Goal: Task Accomplishment & Management: Complete application form

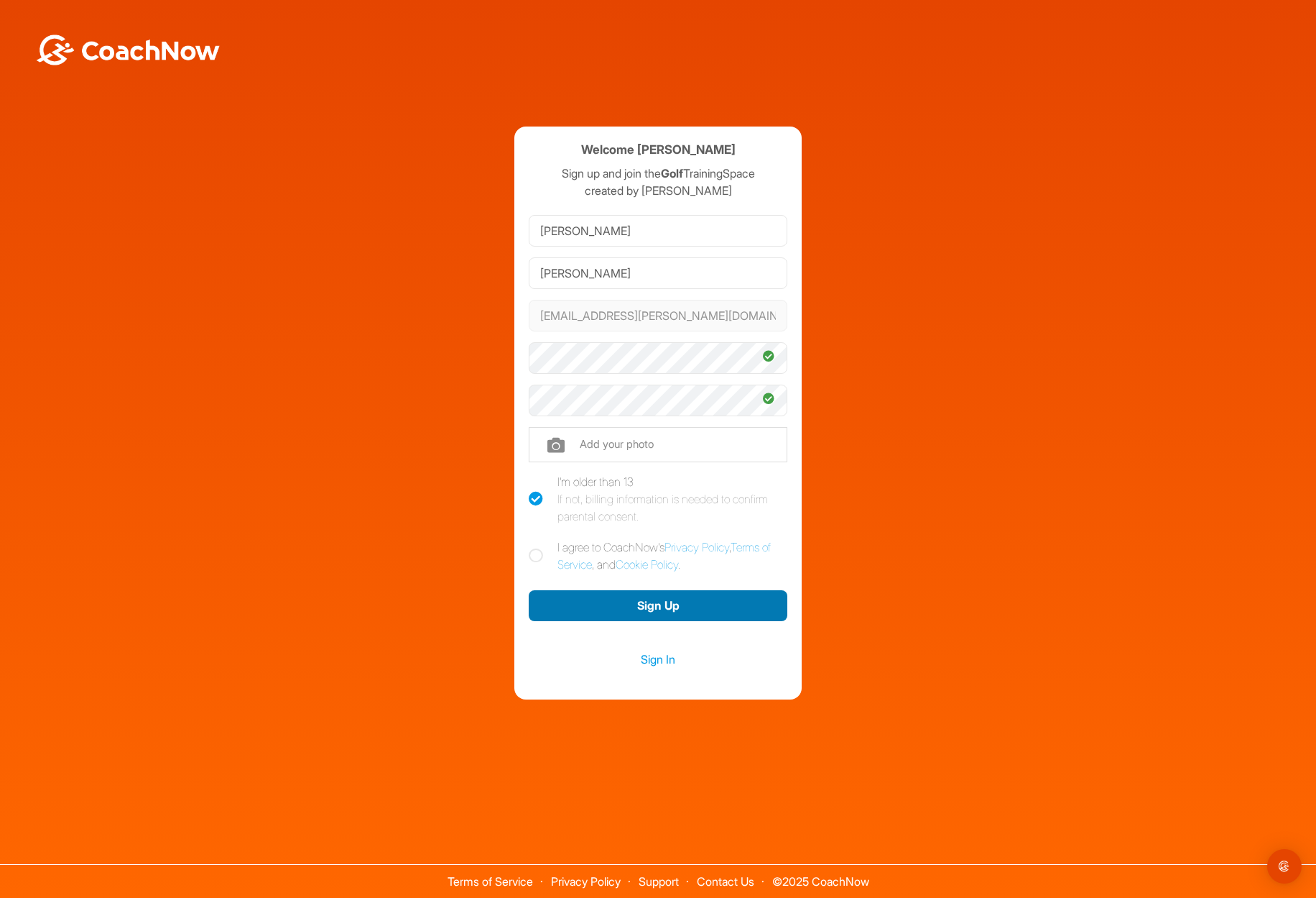
click at [704, 603] on button "Sign Up" at bounding box center [658, 605] width 259 height 31
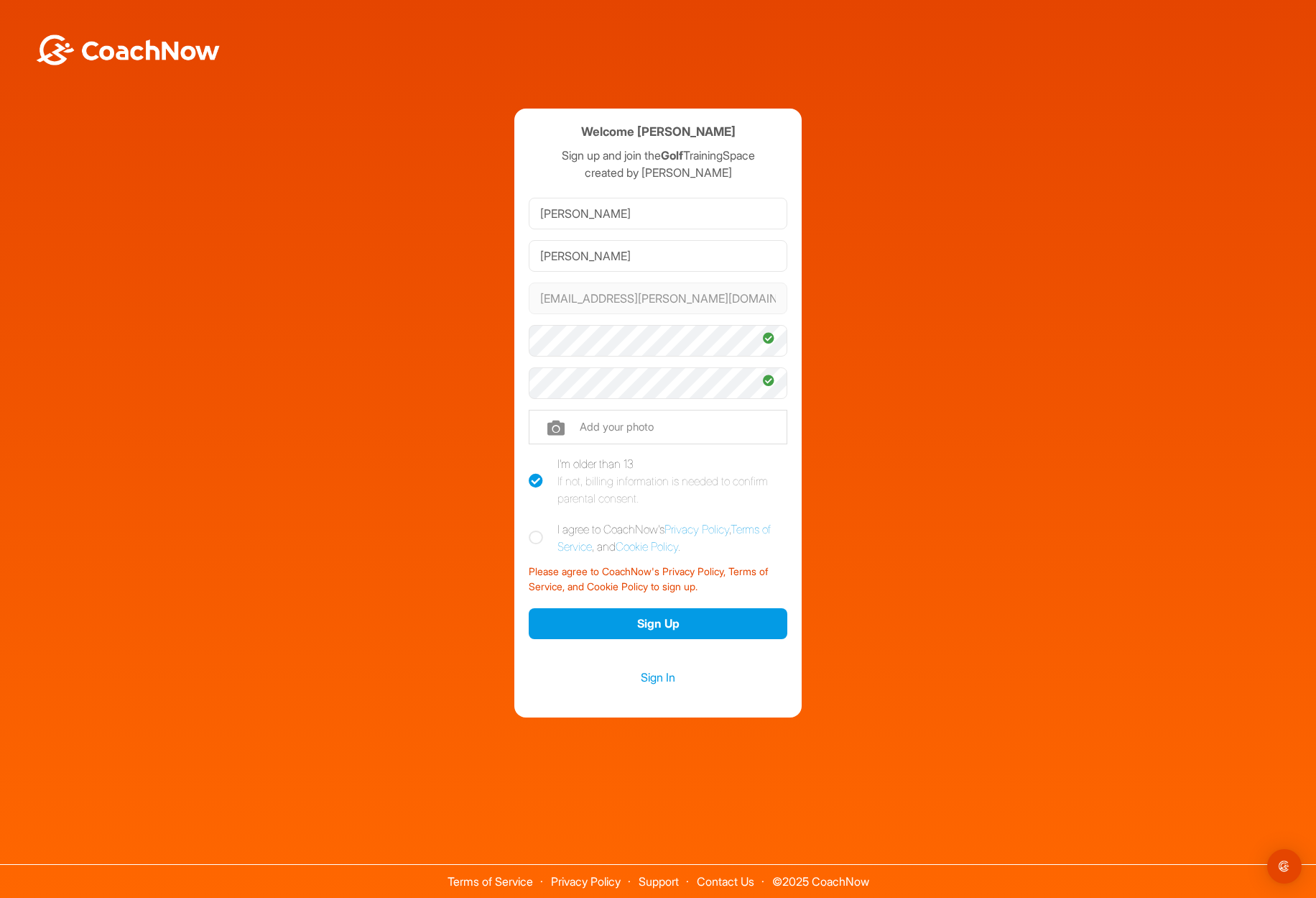
click at [542, 541] on icon at bounding box center [536, 538] width 15 height 15
click at [538, 530] on input "I agree to CoachNow's Privacy Policy , Terms of Service , and Cookie Policy ." at bounding box center [534, 526] width 10 height 10
checkbox input "true"
click at [620, 623] on button "Sign Up" at bounding box center [658, 624] width 259 height 31
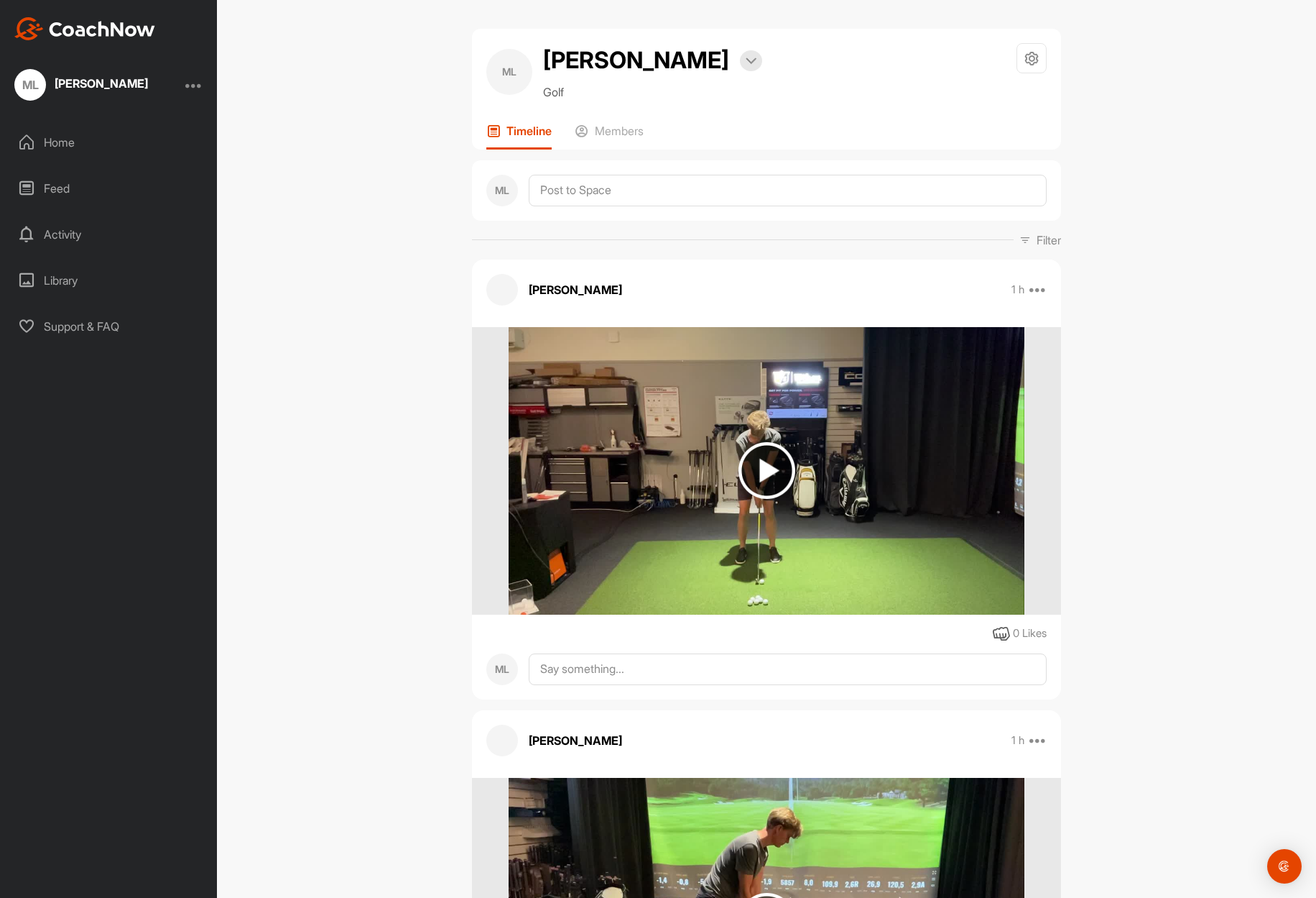
click at [761, 475] on img at bounding box center [767, 470] width 57 height 57
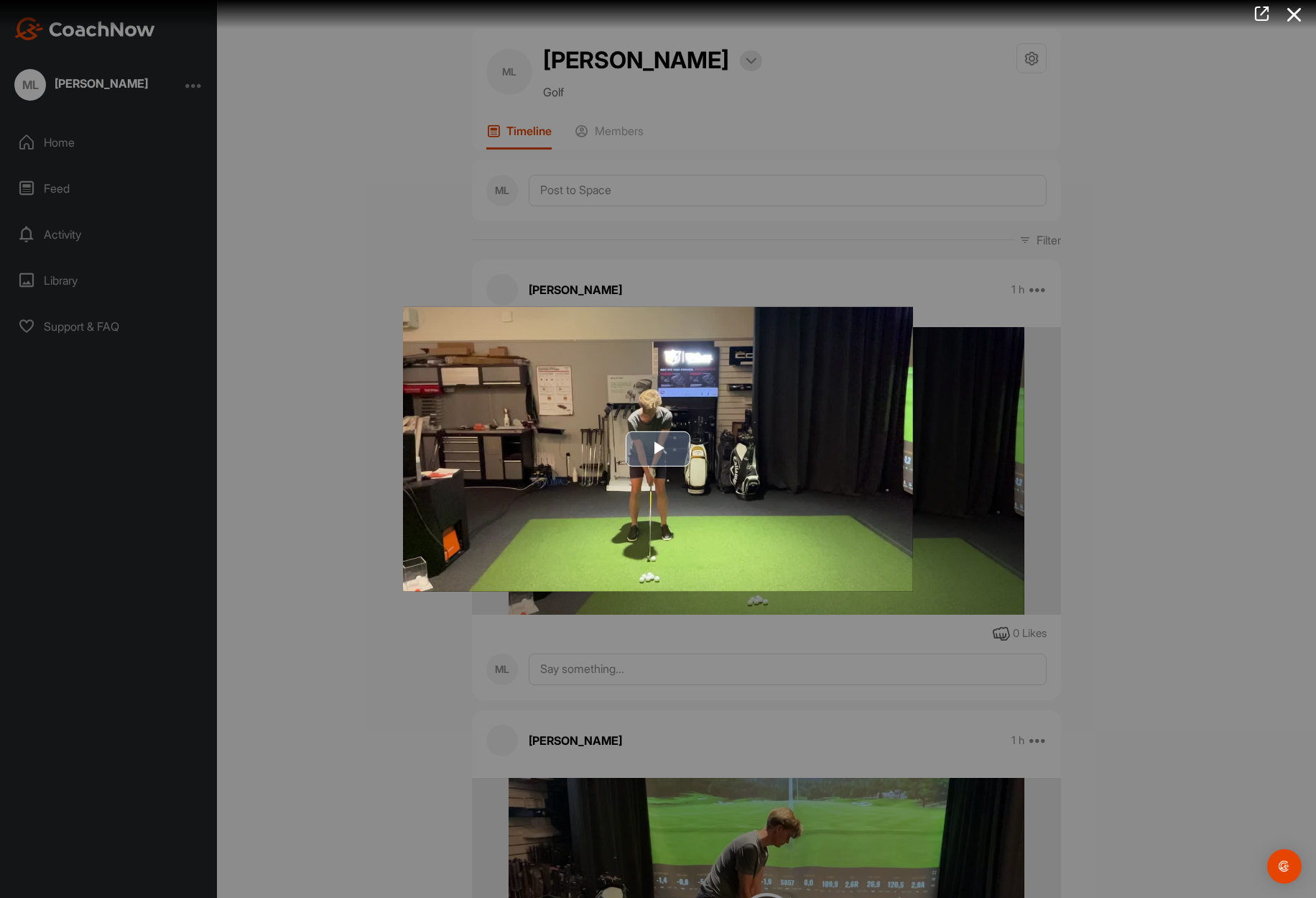
click at [658, 449] on span "Video Player" at bounding box center [658, 449] width 0 height 0
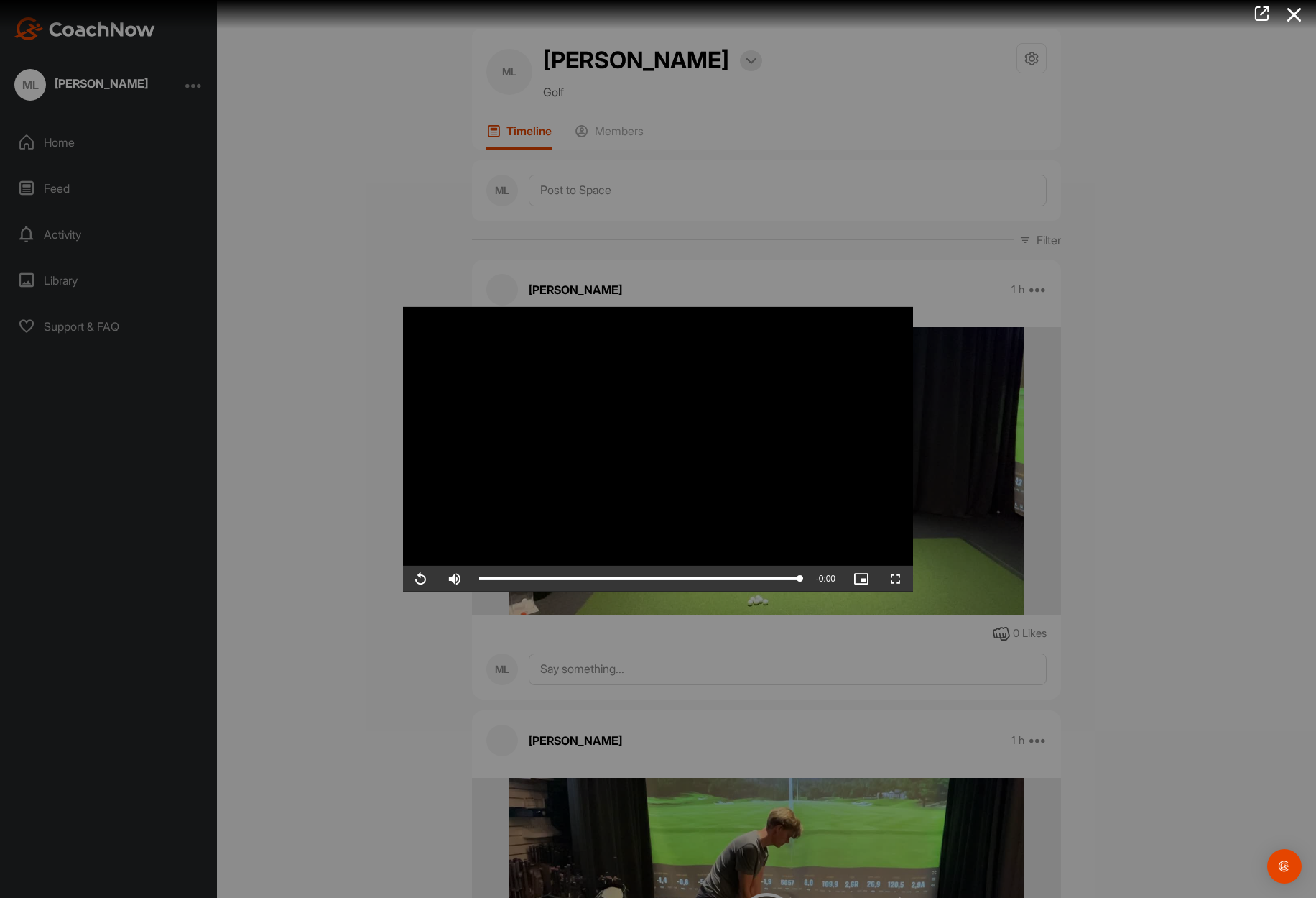
click at [1134, 402] on div at bounding box center [658, 449] width 1316 height 898
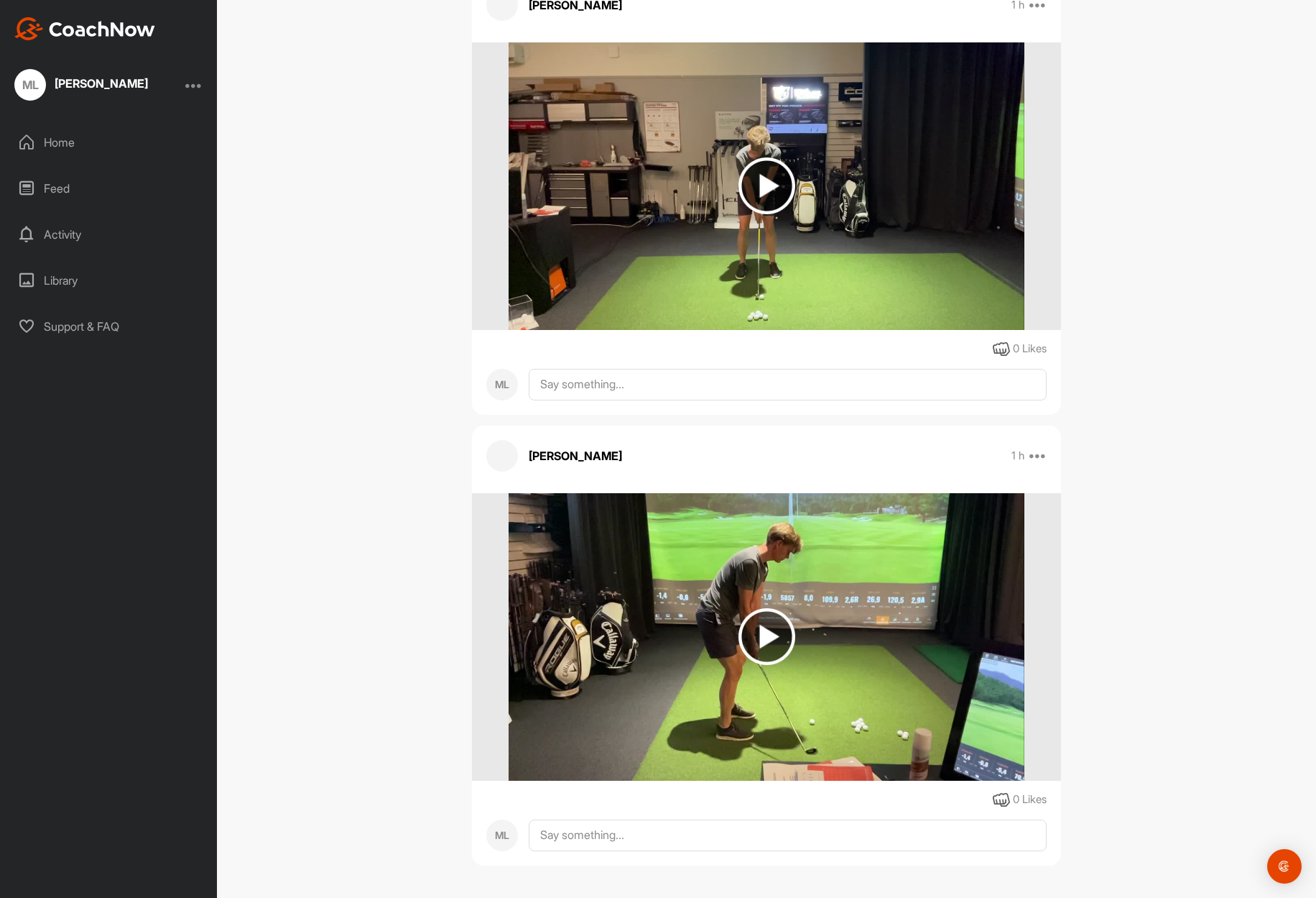
scroll to position [287, 0]
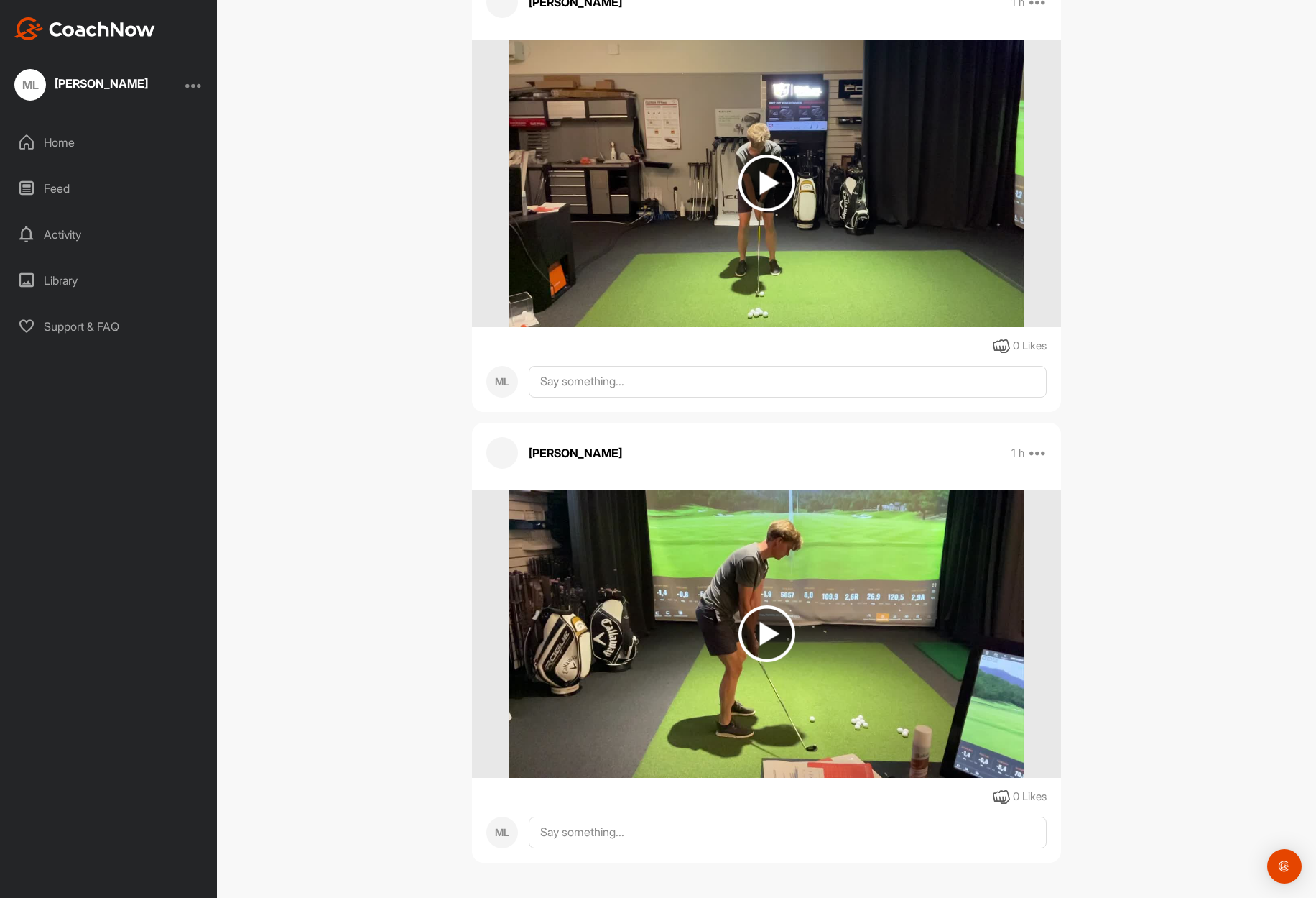
click at [765, 630] on img at bounding box center [767, 634] width 57 height 57
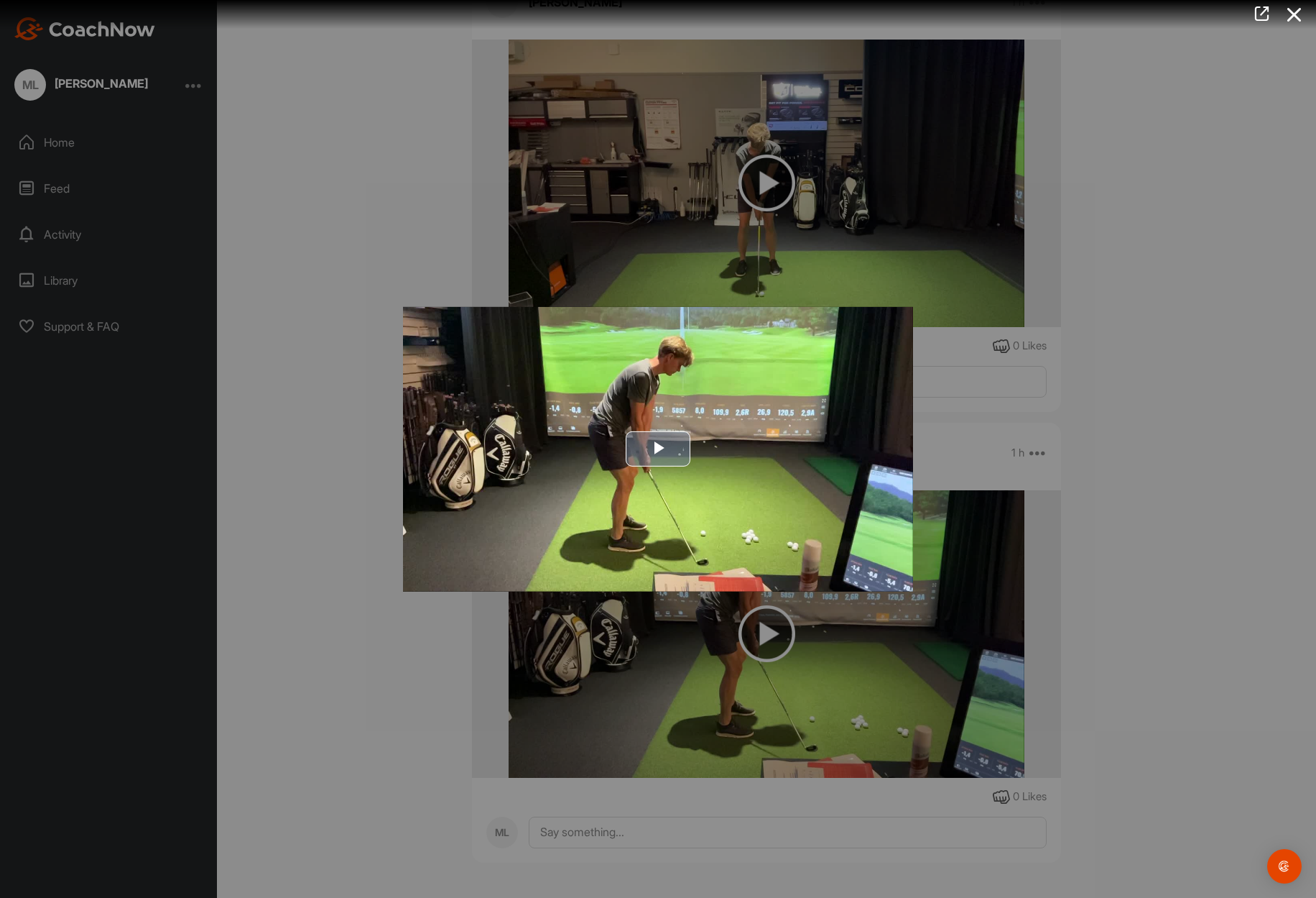
click at [658, 449] on span "Video Player" at bounding box center [658, 449] width 0 height 0
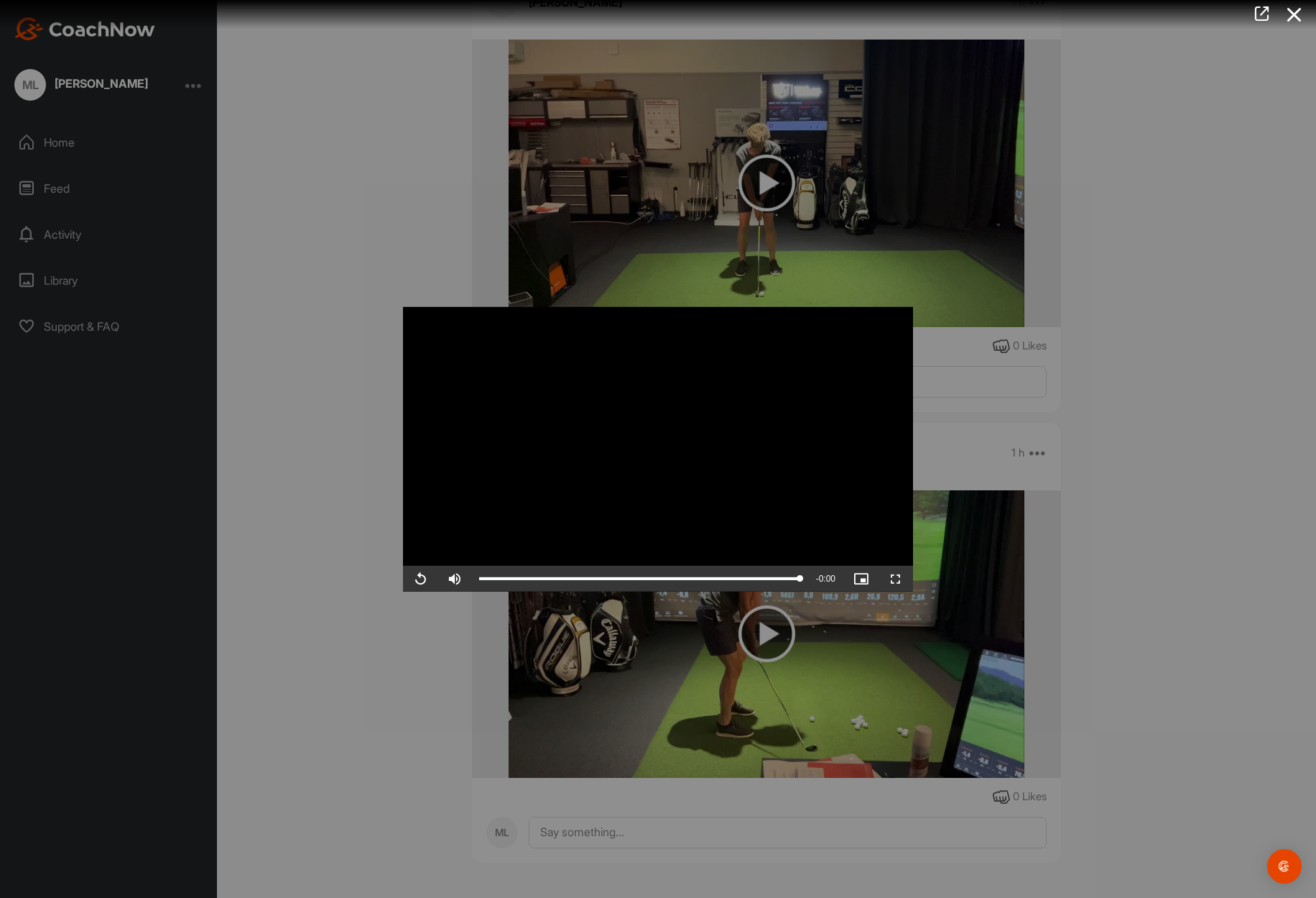
click at [1138, 426] on div at bounding box center [658, 449] width 1316 height 898
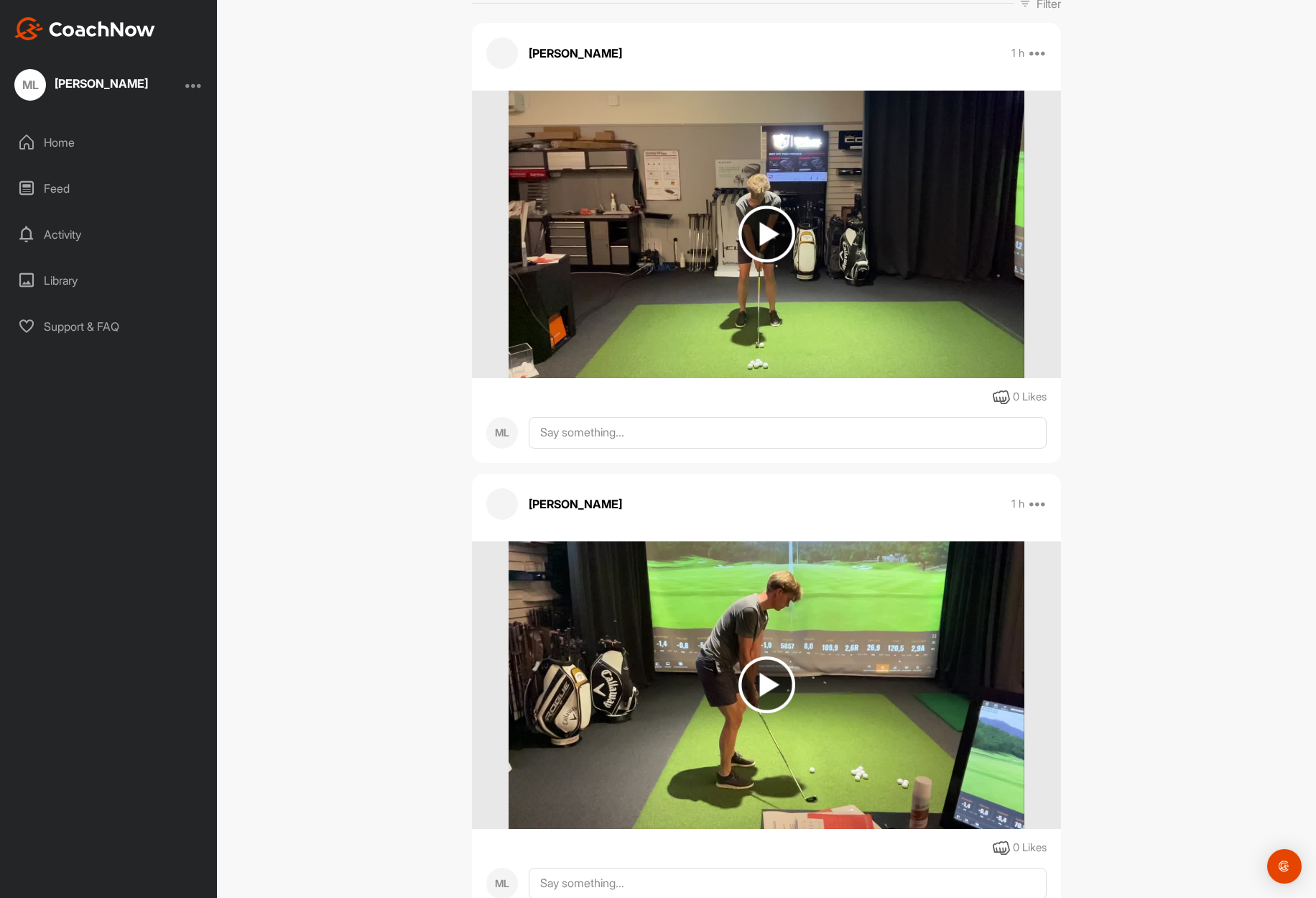
scroll to position [0, 0]
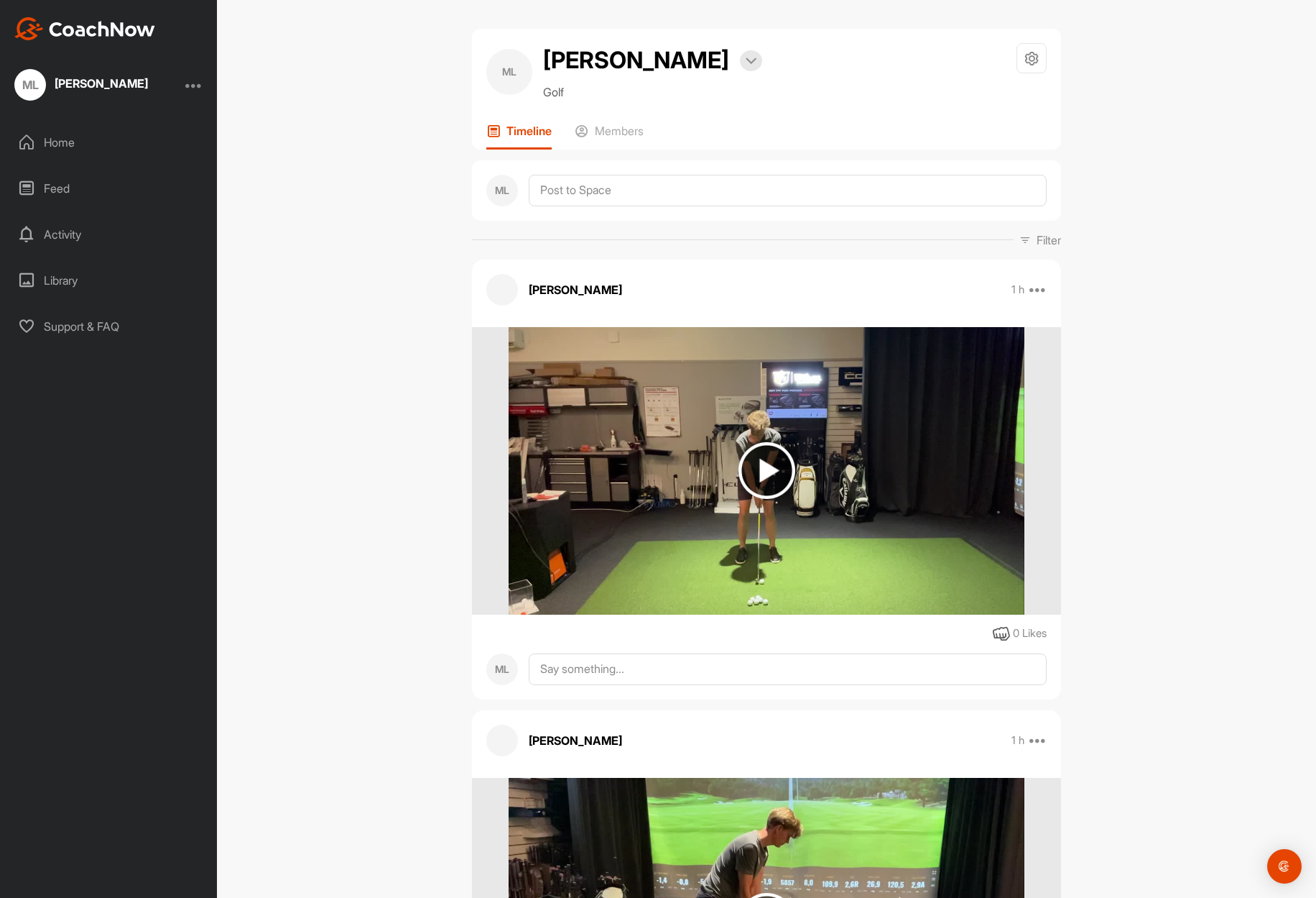
click at [93, 142] on div "Home" at bounding box center [109, 142] width 203 height 36
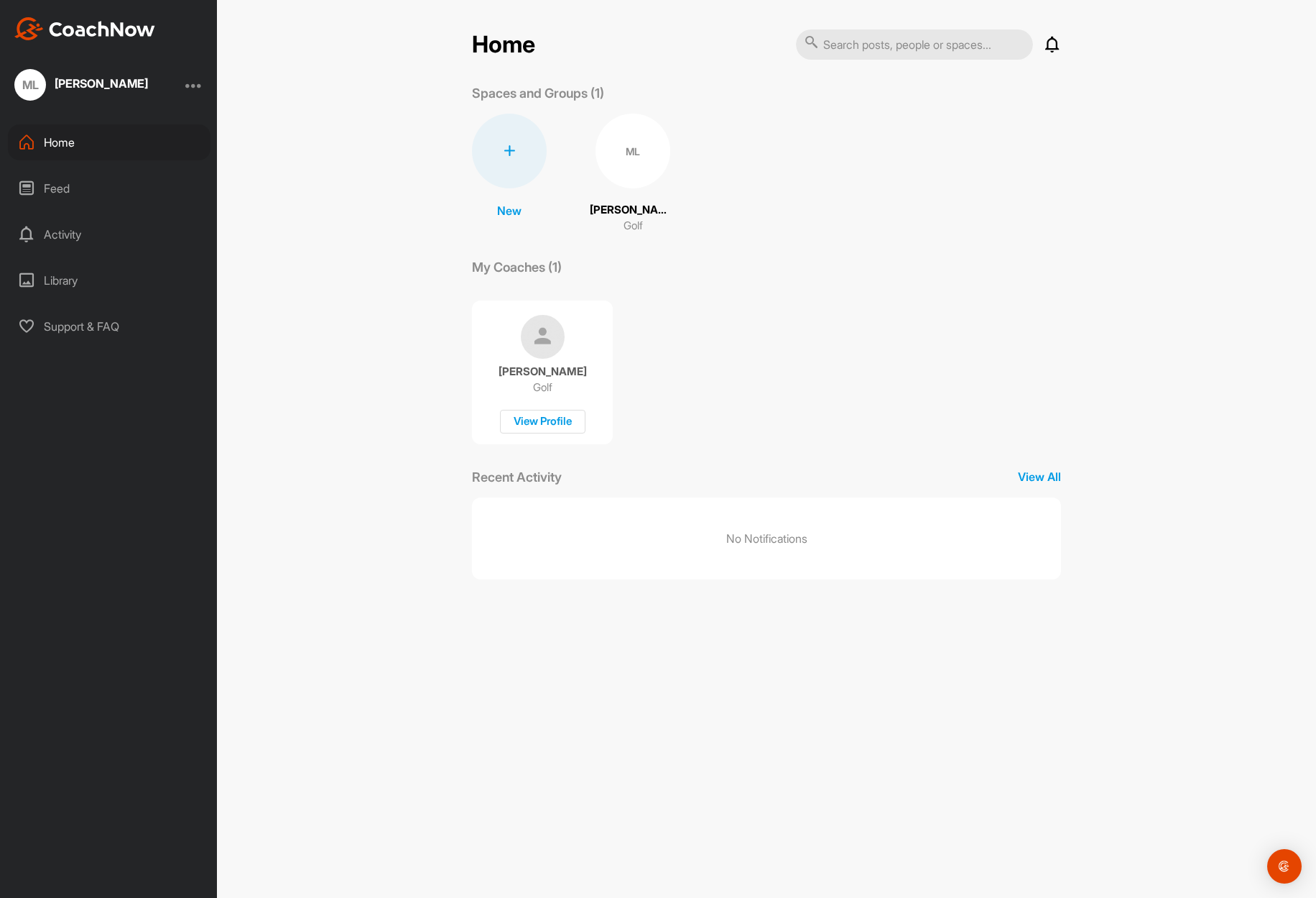
click at [79, 186] on div "Feed" at bounding box center [109, 188] width 203 height 36
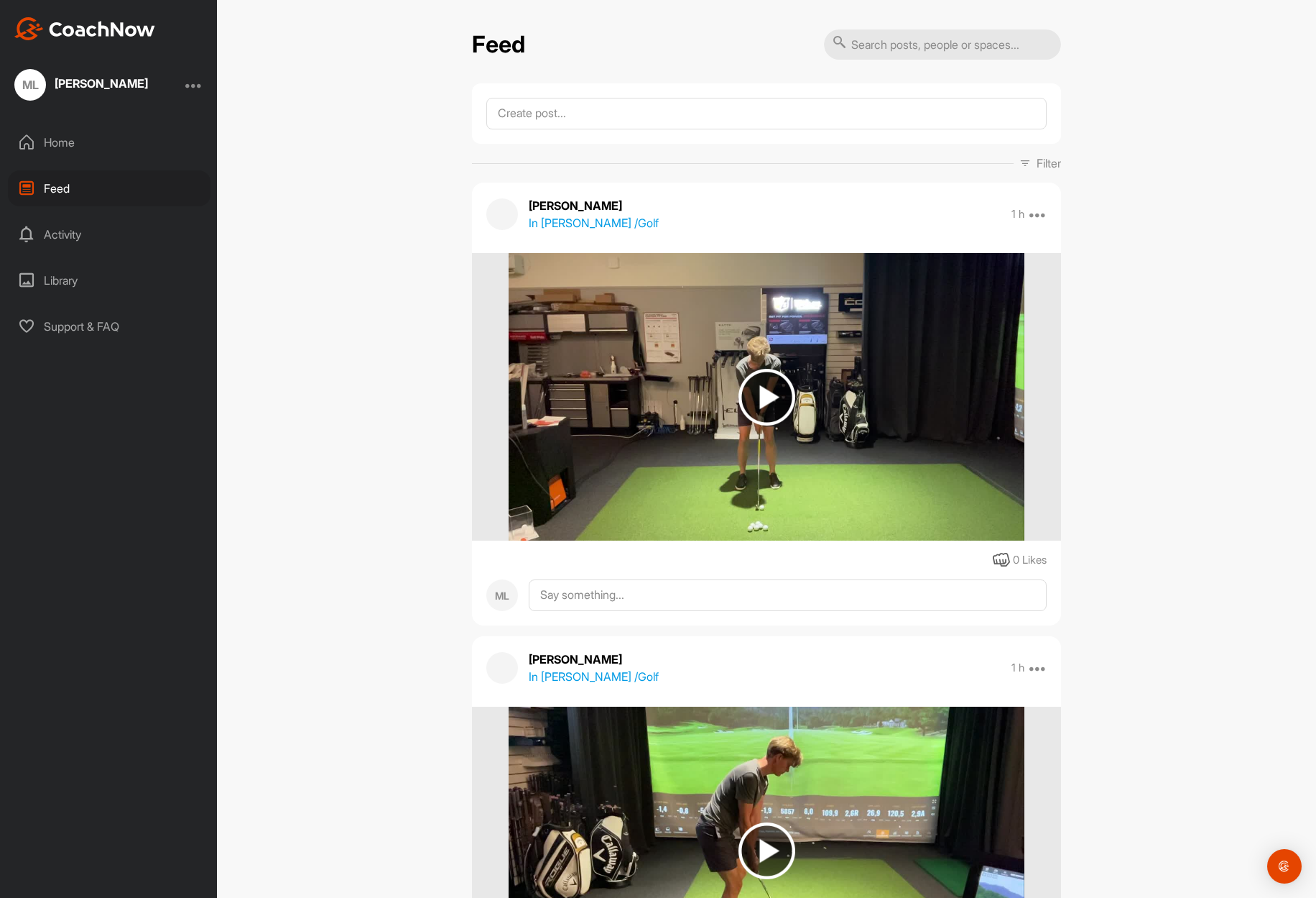
click at [123, 236] on div "Activity" at bounding box center [109, 234] width 203 height 36
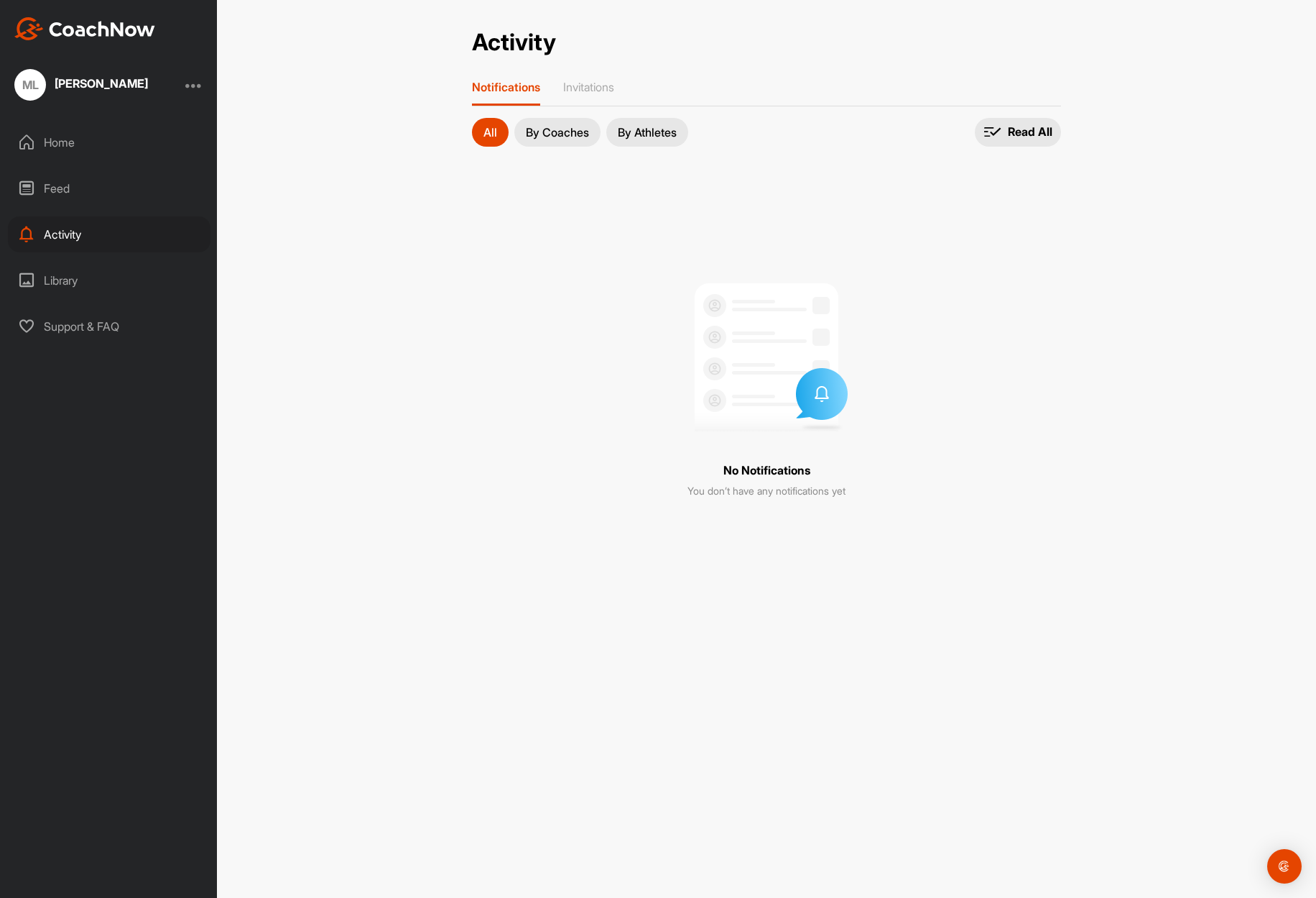
click at [117, 274] on div "Library" at bounding box center [109, 280] width 203 height 36
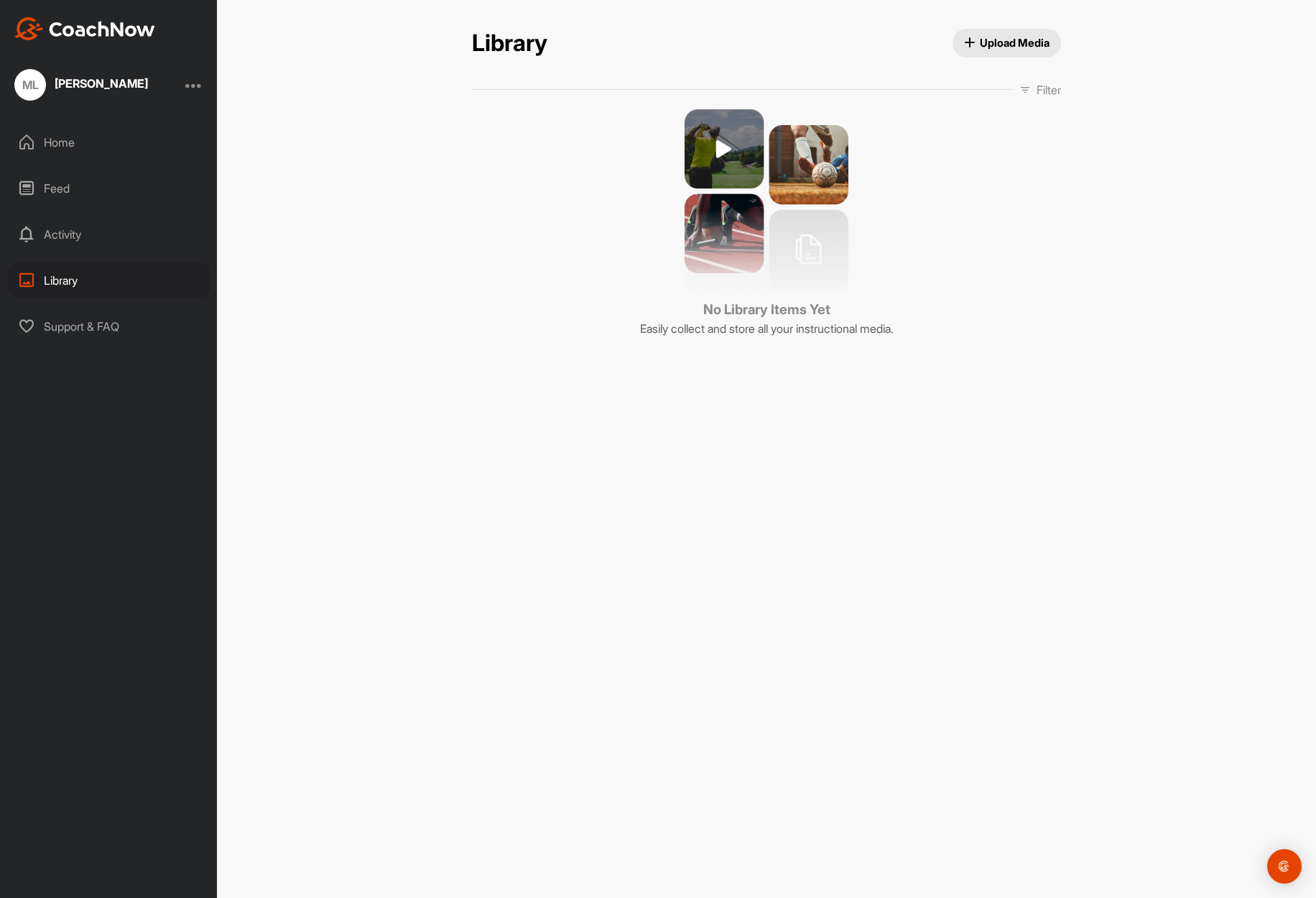
click at [119, 328] on div "Support & FAQ" at bounding box center [109, 326] width 203 height 36
click at [84, 149] on div "Home" at bounding box center [109, 142] width 203 height 36
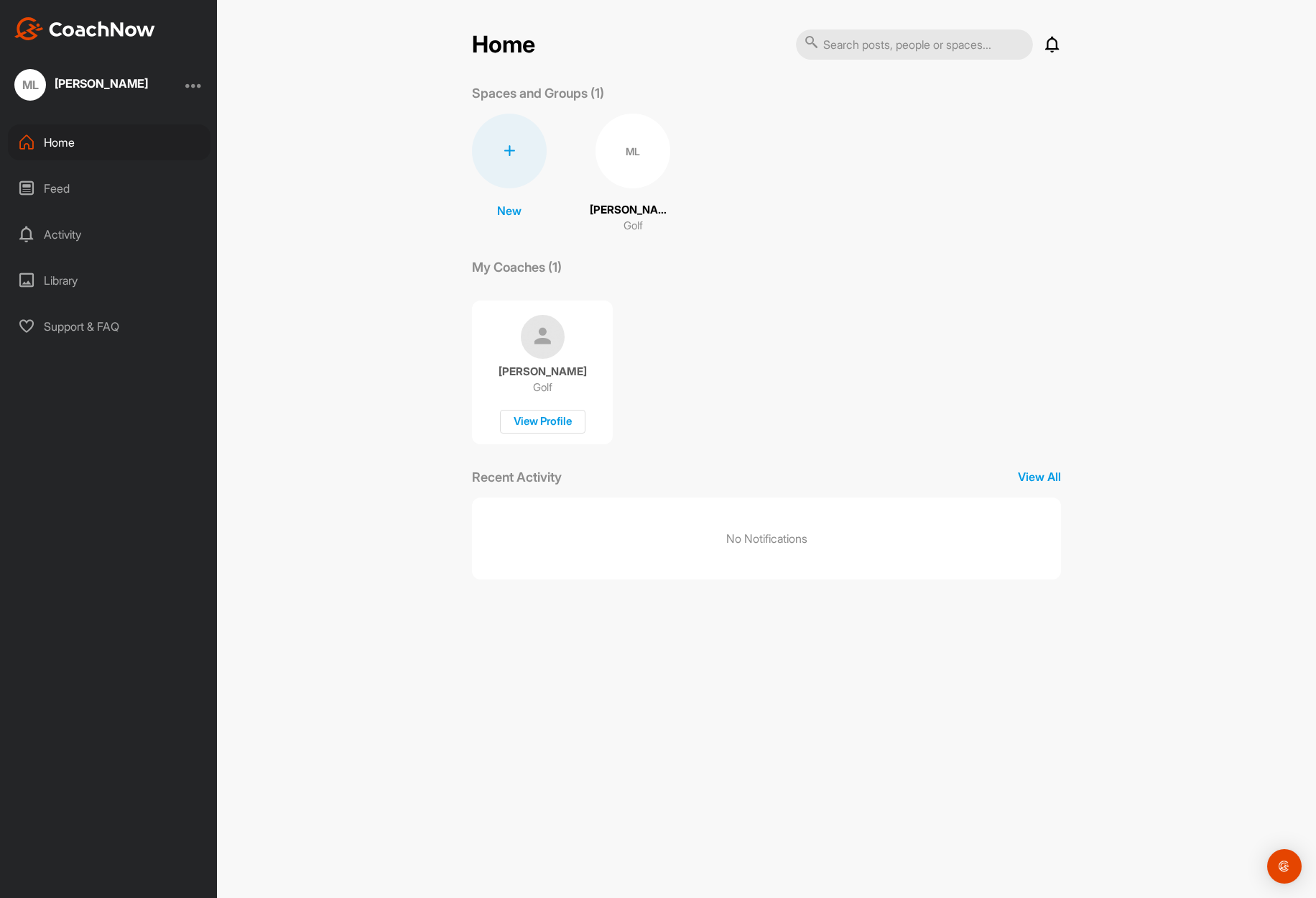
click at [199, 81] on div at bounding box center [194, 84] width 17 height 17
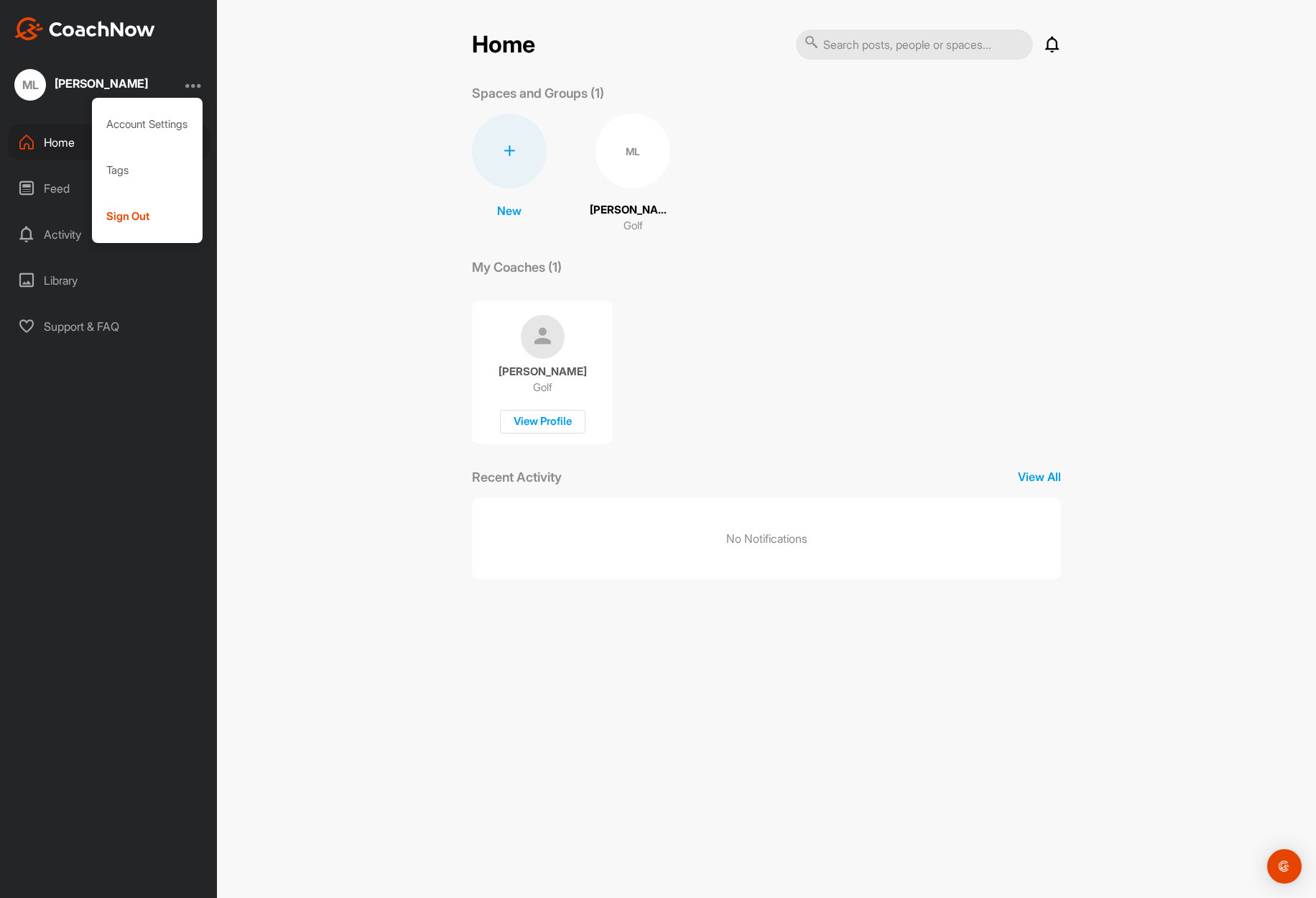
click at [79, 83] on div "[PERSON_NAME]" at bounding box center [101, 84] width 93 height 11
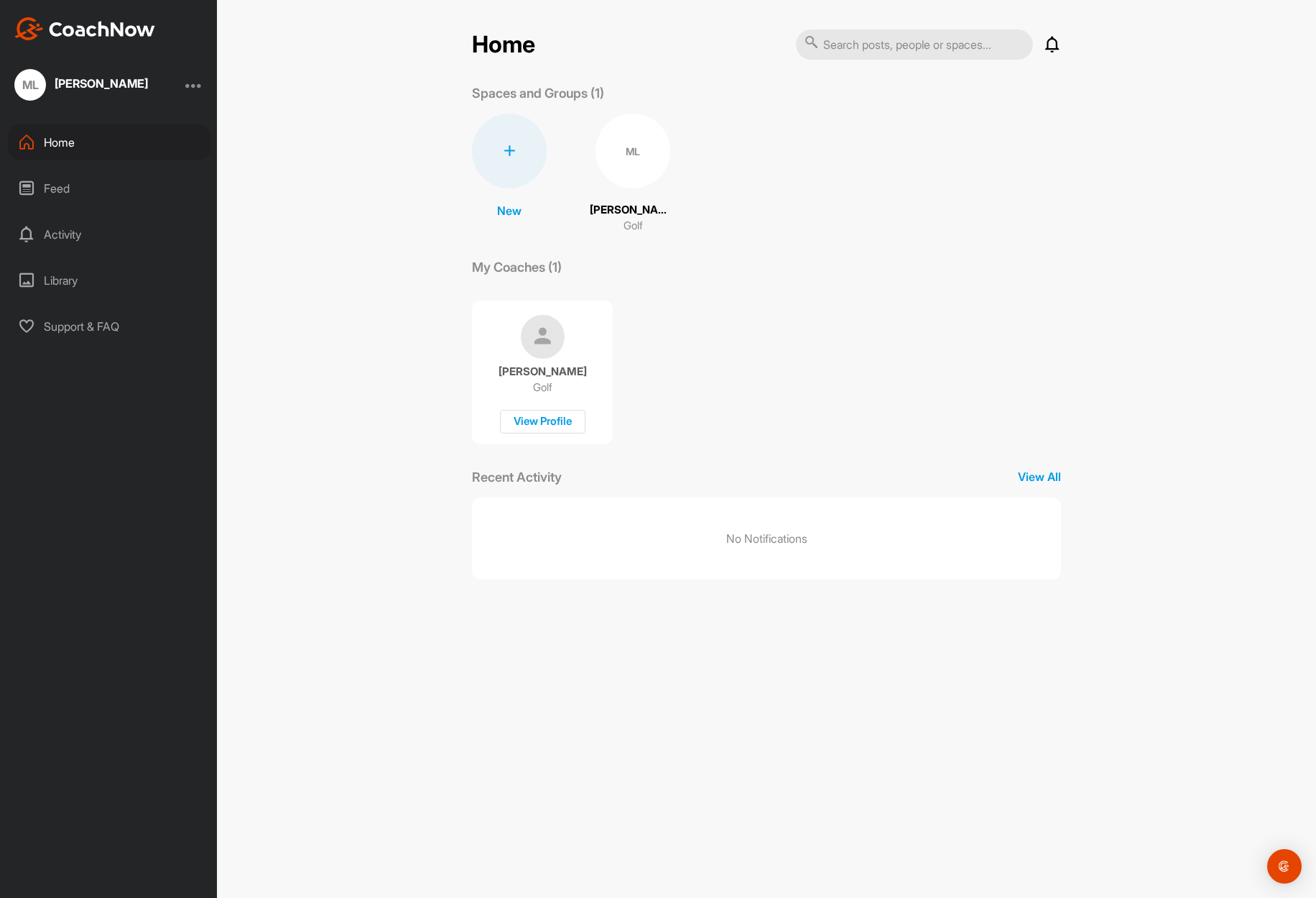
click at [56, 145] on div "Home" at bounding box center [109, 142] width 203 height 36
click at [89, 198] on div "Feed" at bounding box center [109, 188] width 203 height 36
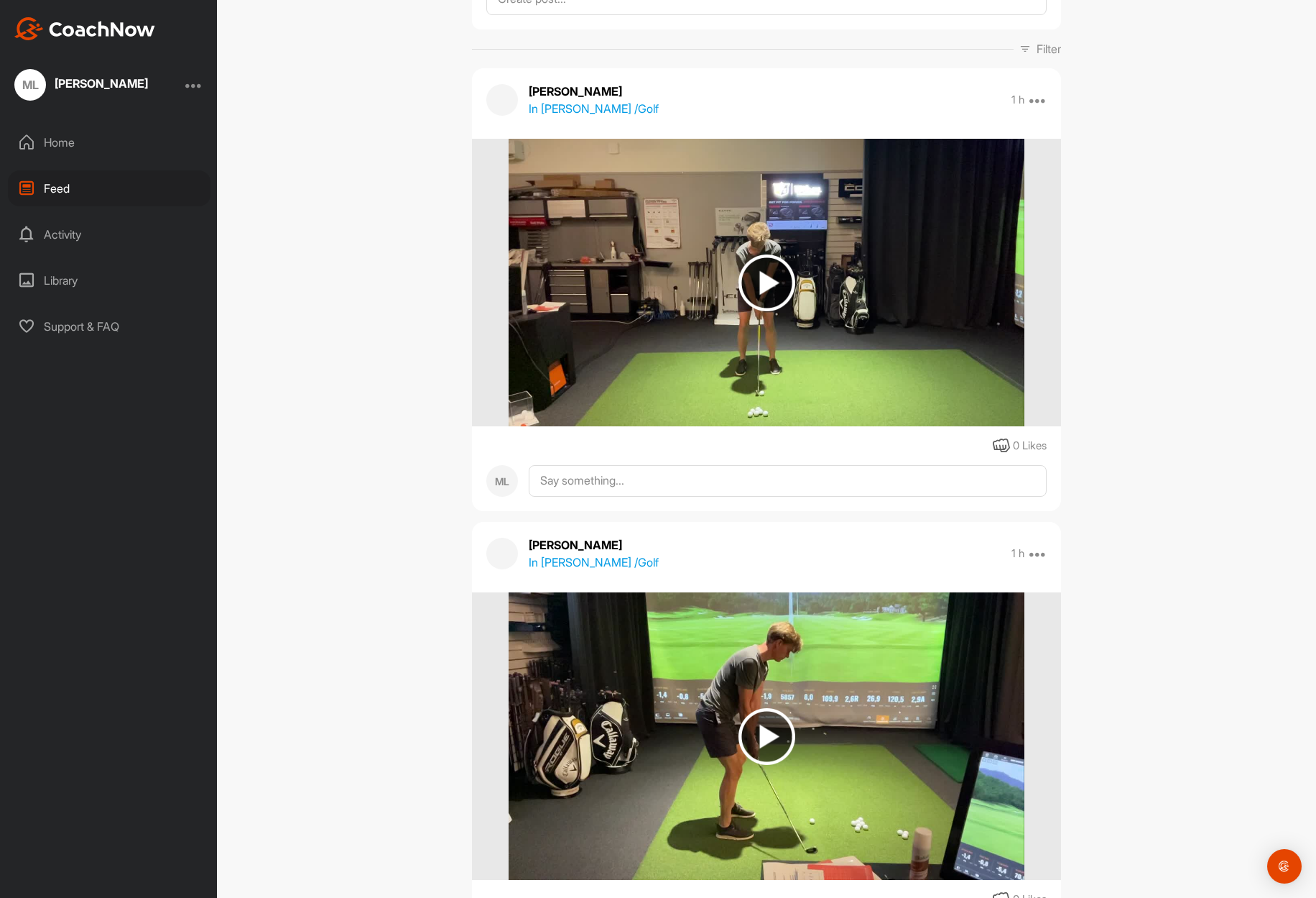
scroll to position [225, 0]
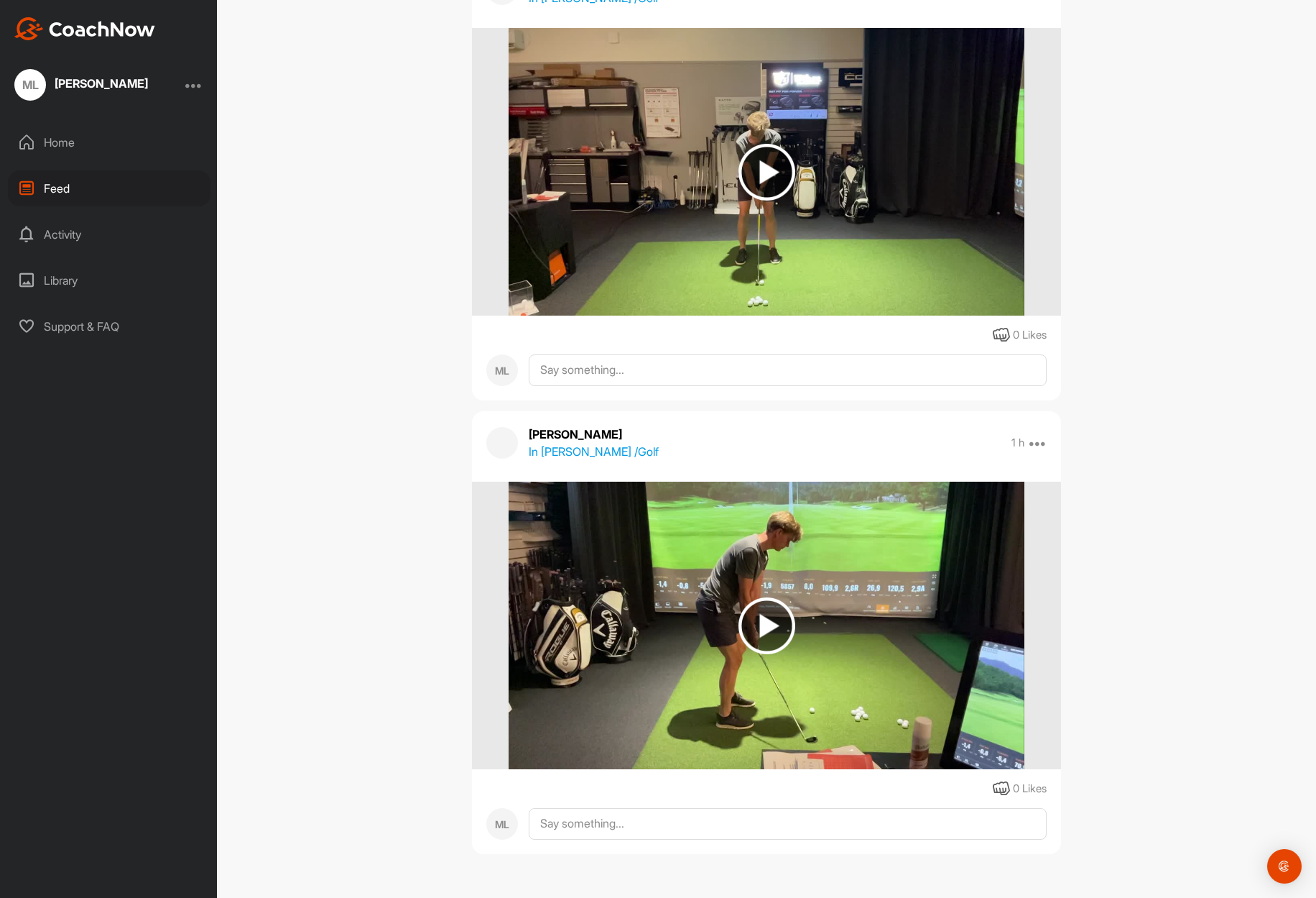
click at [759, 623] on img at bounding box center [767, 625] width 57 height 57
